Goal: Task Accomplishment & Management: Use online tool/utility

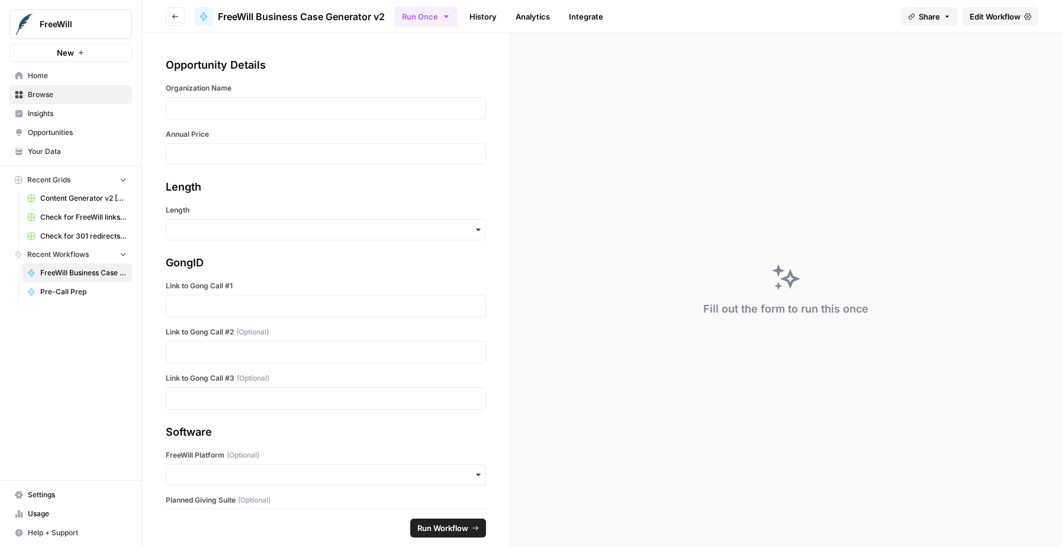
click at [63, 78] on span "Home" at bounding box center [77, 75] width 99 height 11
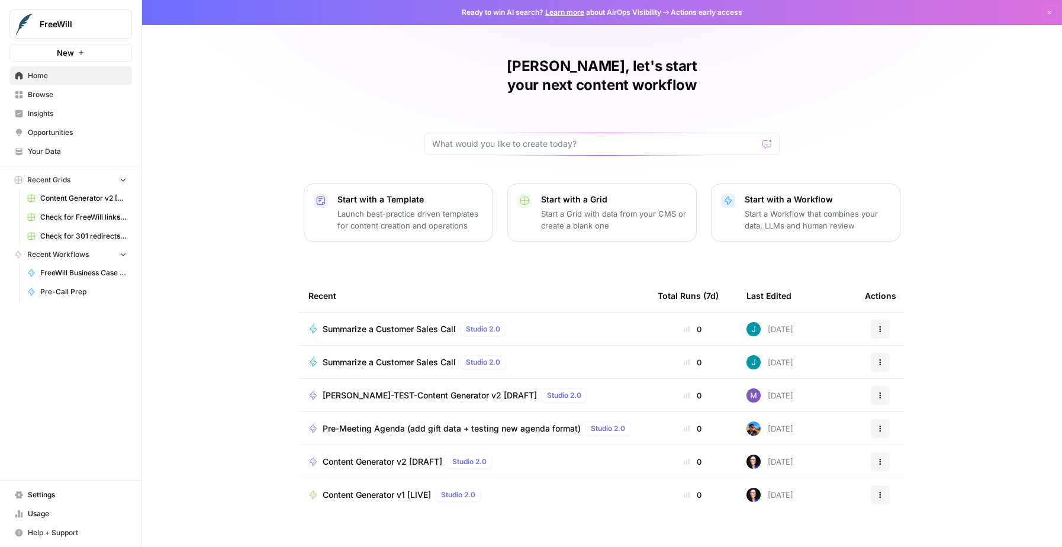
click at [72, 253] on span "Recent Workflows" at bounding box center [58, 254] width 62 height 11
click at [53, 98] on span "Browse" at bounding box center [77, 94] width 99 height 11
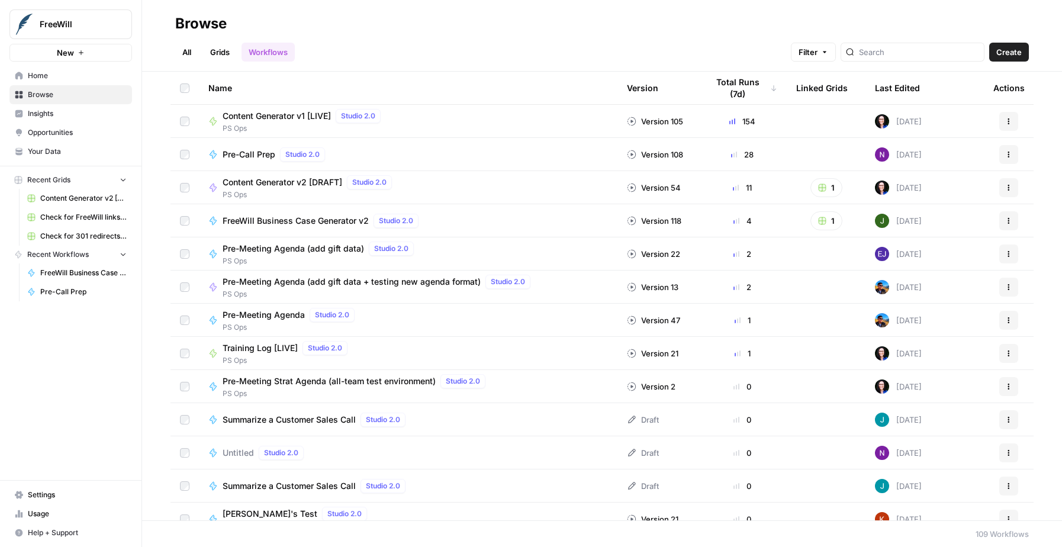
click at [241, 158] on span "Pre-Call Prep" at bounding box center [249, 155] width 53 height 12
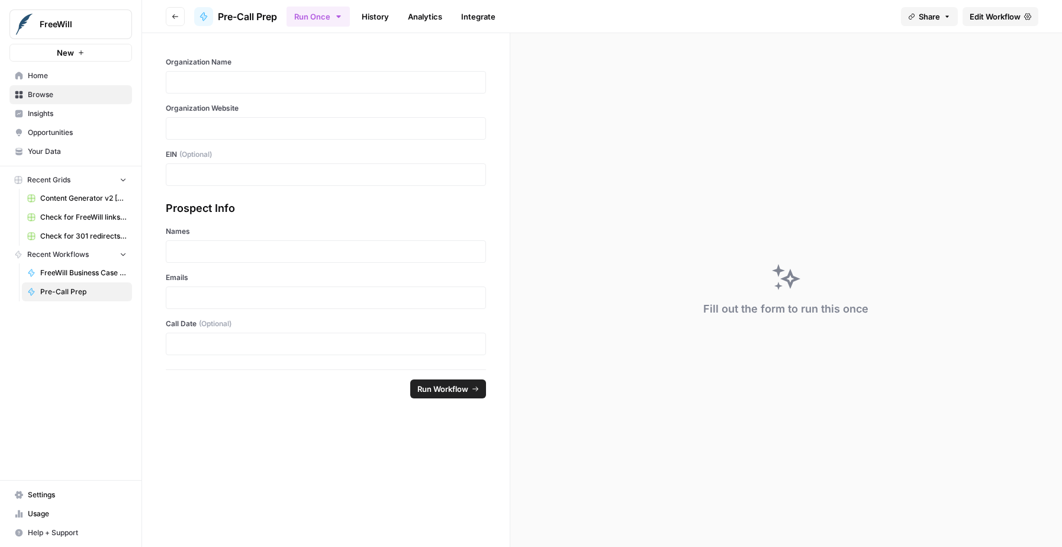
click at [381, 14] on link "History" at bounding box center [375, 16] width 41 height 19
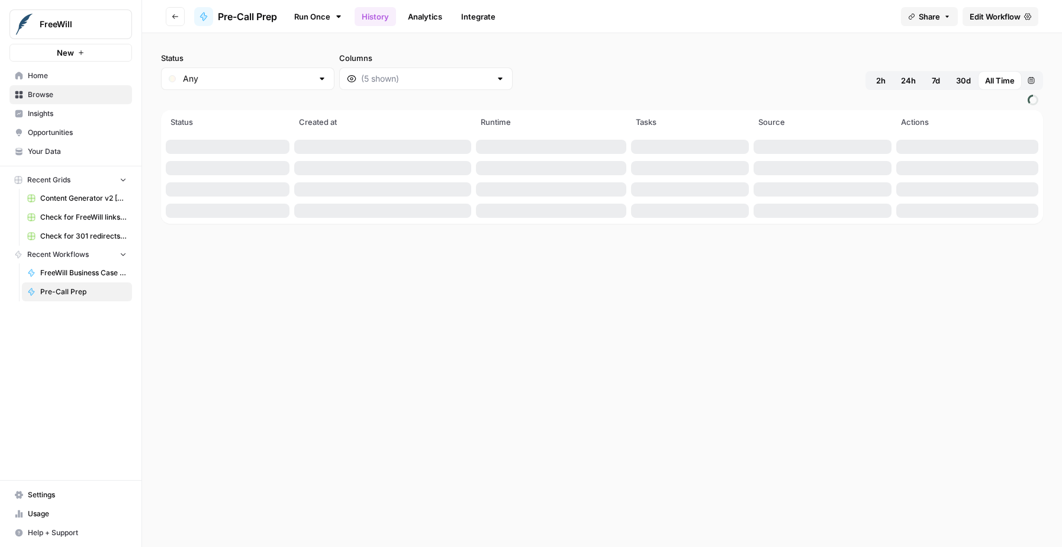
click at [419, 14] on link "Analytics" at bounding box center [425, 16] width 49 height 19
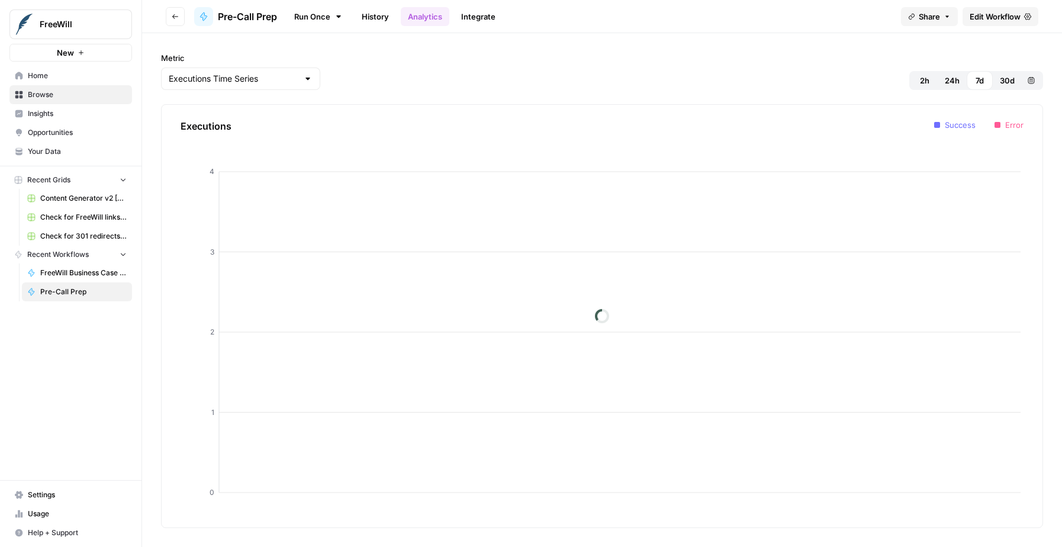
click at [252, 17] on span "Pre-Call Prep" at bounding box center [247, 16] width 59 height 14
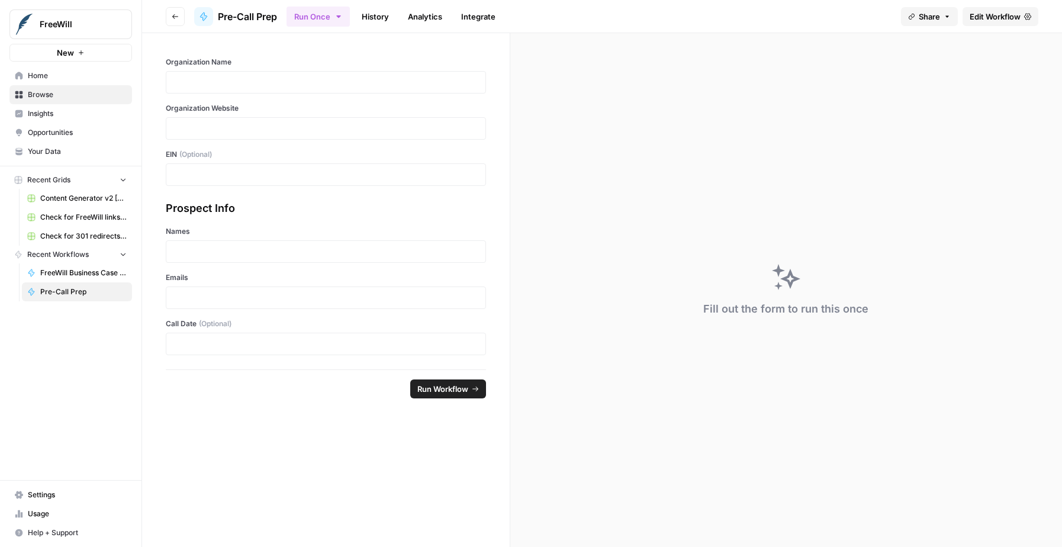
click at [998, 12] on span "Edit Workflow" at bounding box center [995, 17] width 51 height 12
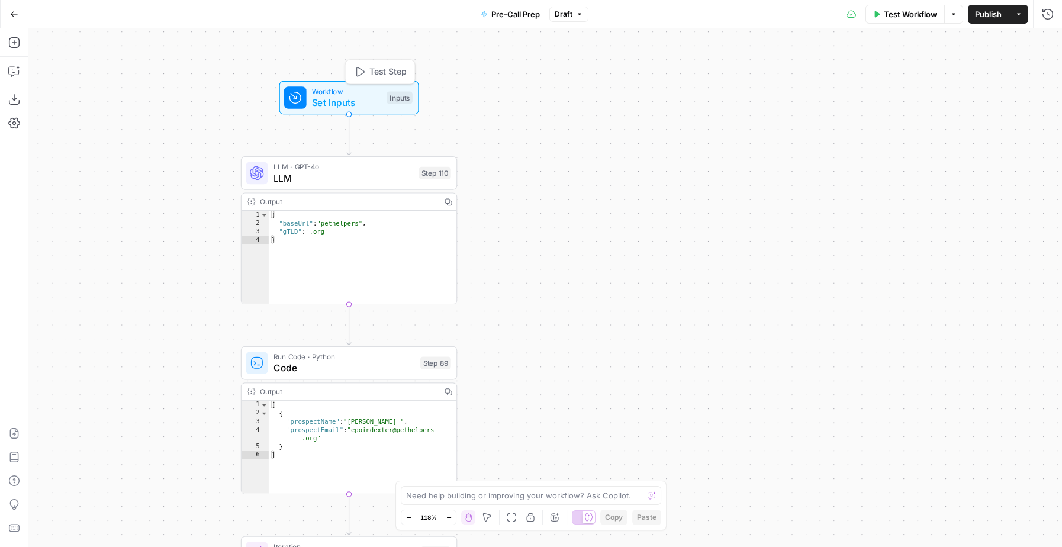
click at [364, 100] on span "Set Inputs" at bounding box center [346, 102] width 69 height 14
